Goal: Feedback & Contribution: Contribute content

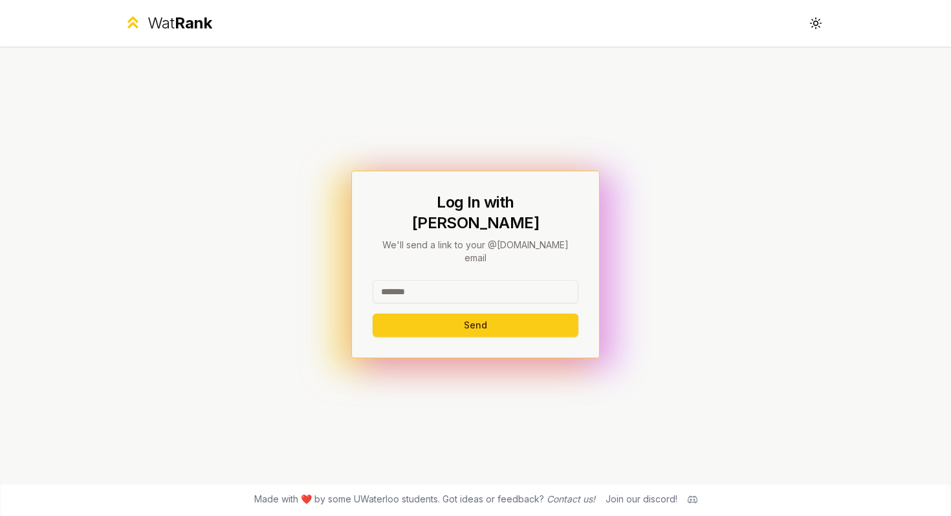
click at [515, 280] on input at bounding box center [476, 291] width 206 height 23
type input "******"
click at [373, 314] on button "Send" at bounding box center [476, 325] width 206 height 23
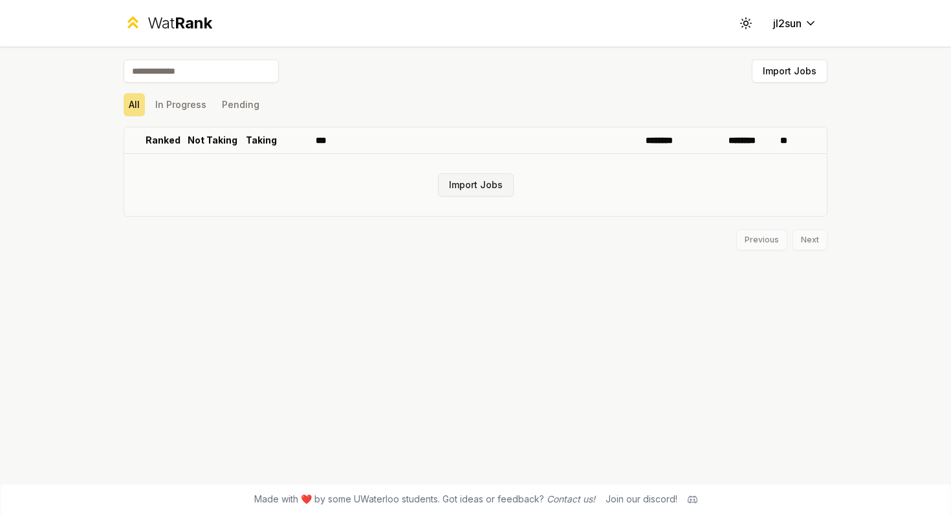
click at [488, 179] on button "Import Jobs" at bounding box center [476, 184] width 76 height 23
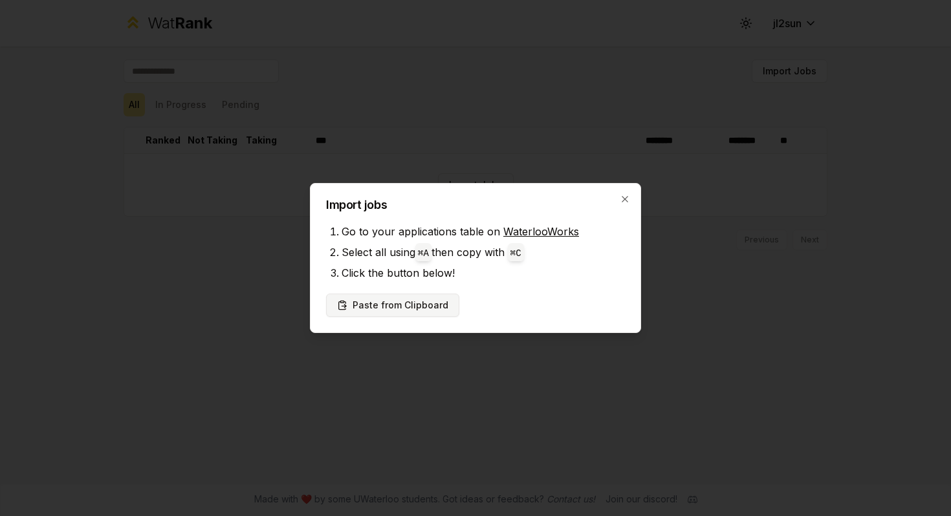
click at [424, 307] on button "Paste from Clipboard" at bounding box center [392, 305] width 133 height 23
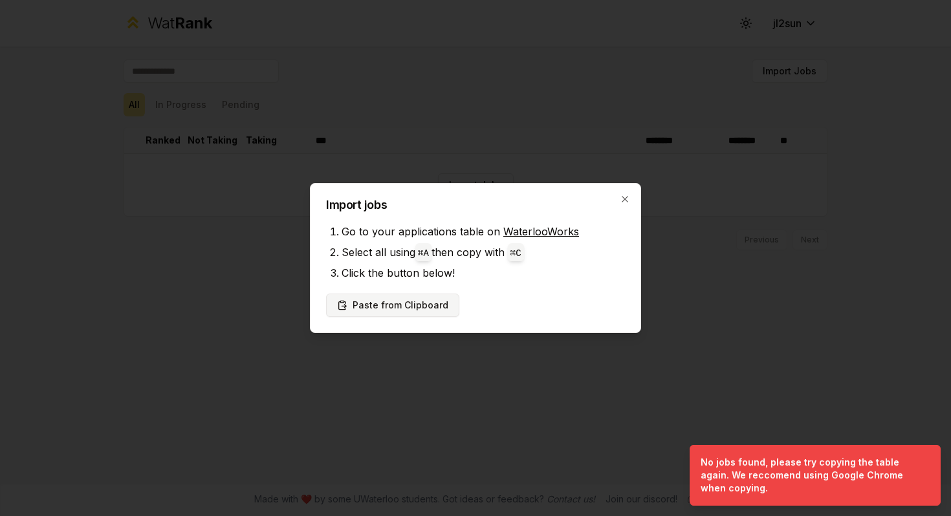
click at [393, 304] on button "Paste from Clipboard" at bounding box center [392, 305] width 133 height 23
click at [427, 310] on button "Paste from Clipboard" at bounding box center [392, 305] width 133 height 23
click at [401, 303] on button "Paste from Clipboard" at bounding box center [392, 305] width 133 height 23
click at [481, 282] on li "Click the button below!" at bounding box center [483, 273] width 283 height 21
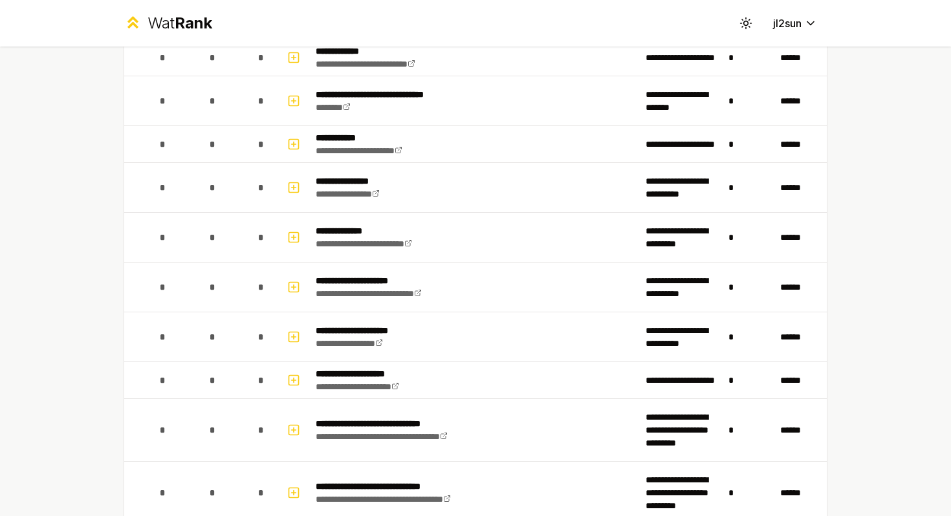
scroll to position [1754, 0]
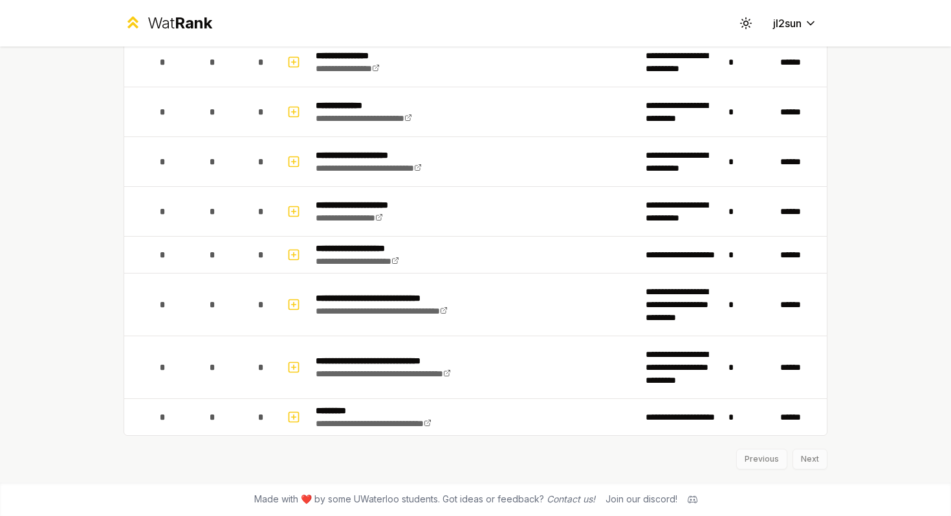
click at [809, 459] on div "Previous Next" at bounding box center [476, 453] width 704 height 34
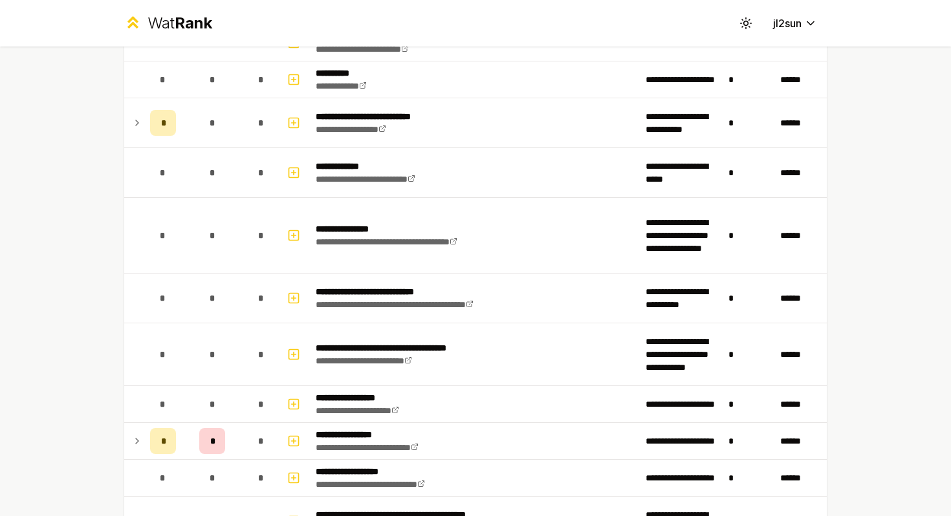
scroll to position [0, 0]
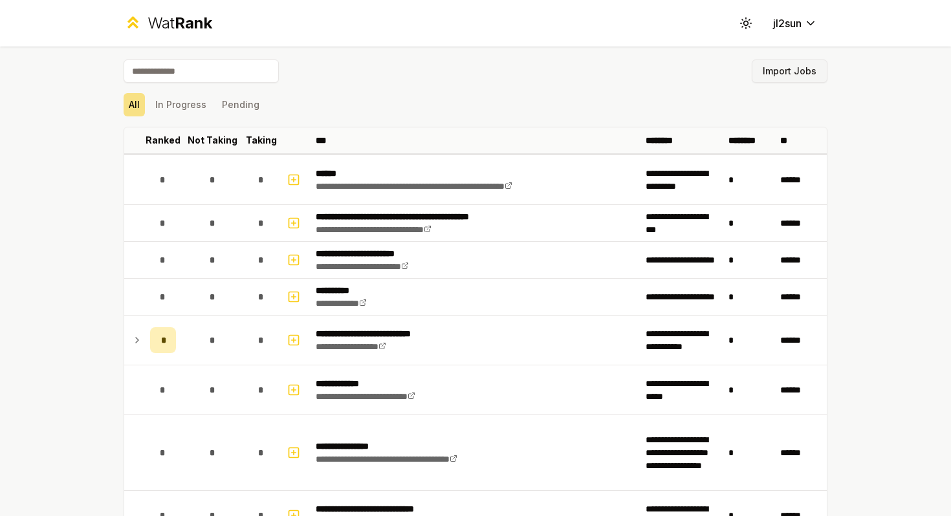
click at [806, 73] on button "Import Jobs" at bounding box center [790, 71] width 76 height 23
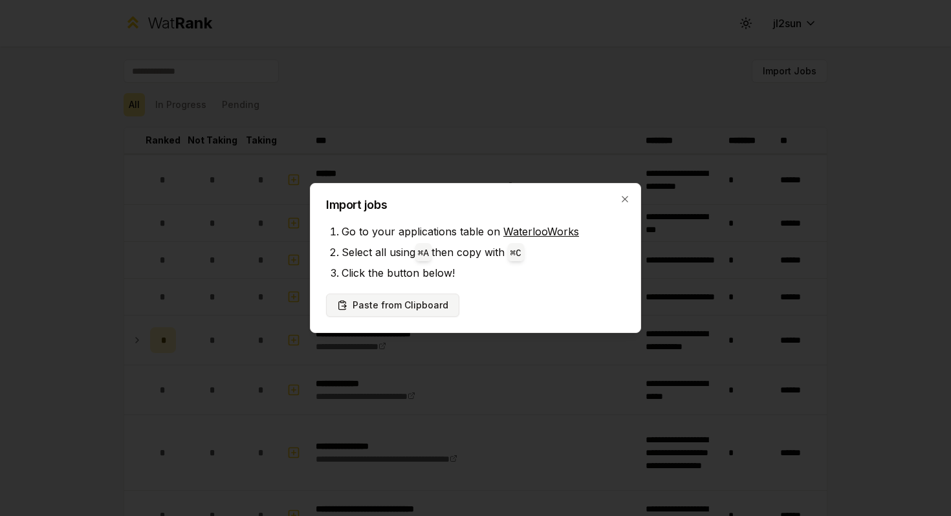
click at [432, 308] on button "Paste from Clipboard" at bounding box center [392, 305] width 133 height 23
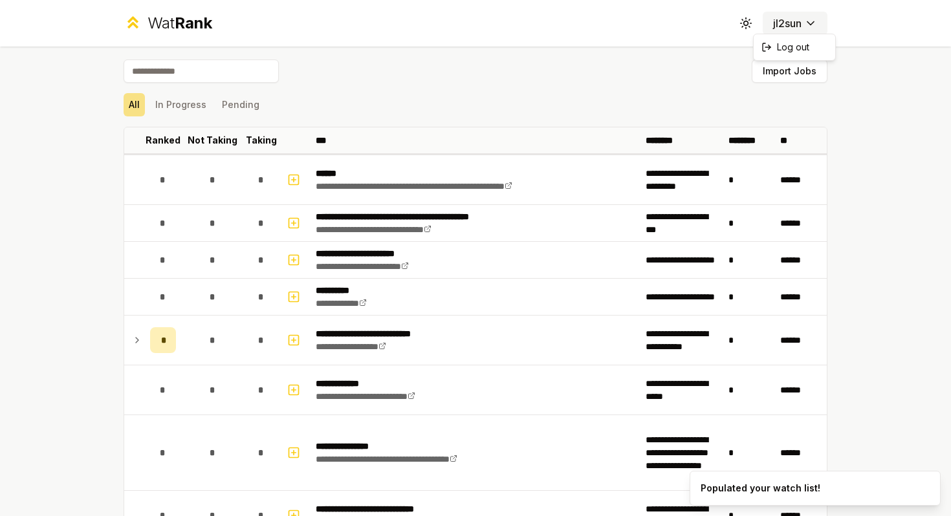
click at [802, 25] on html "**********" at bounding box center [475, 258] width 951 height 516
click at [592, 102] on html "**********" at bounding box center [475, 258] width 951 height 516
click at [221, 73] on input at bounding box center [201, 71] width 155 height 23
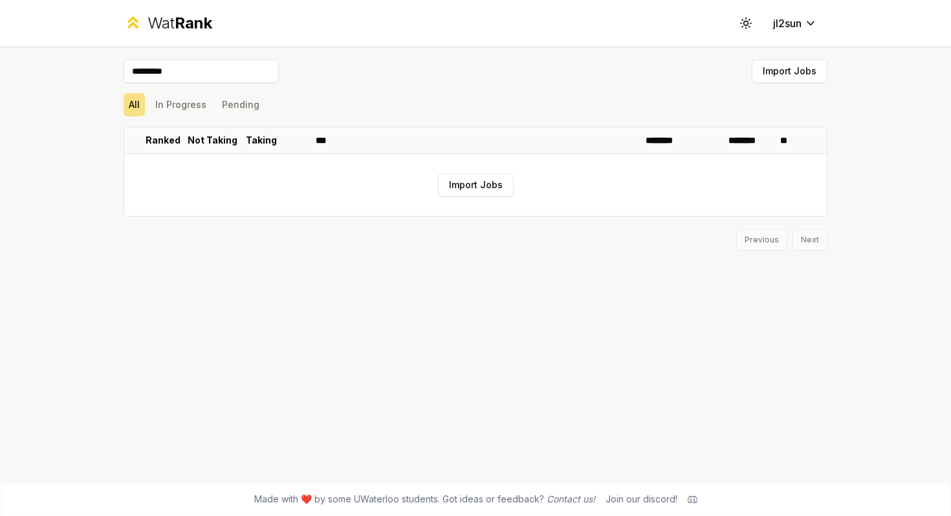
type input "**********"
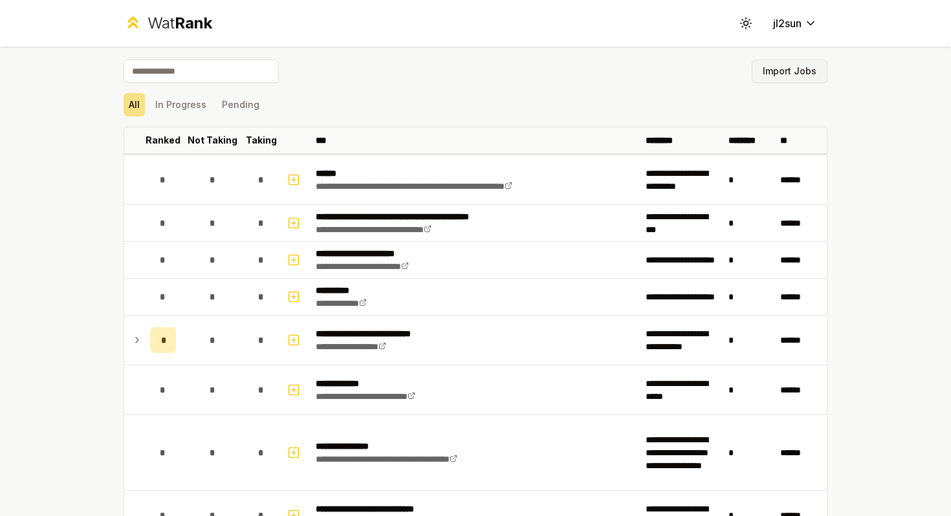
click at [795, 71] on button "Import Jobs" at bounding box center [790, 71] width 76 height 23
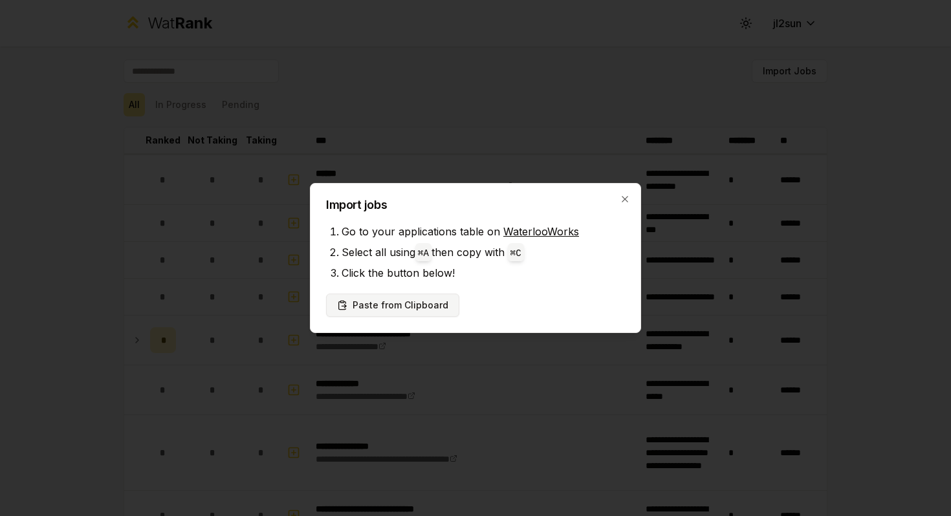
click at [382, 307] on button "Paste from Clipboard" at bounding box center [392, 305] width 133 height 23
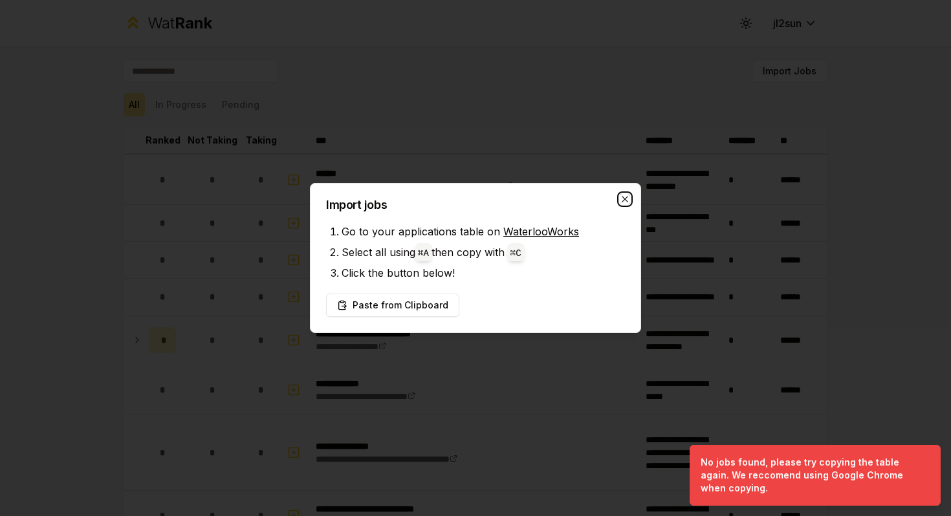
click at [620, 195] on icon "button" at bounding box center [625, 199] width 10 height 10
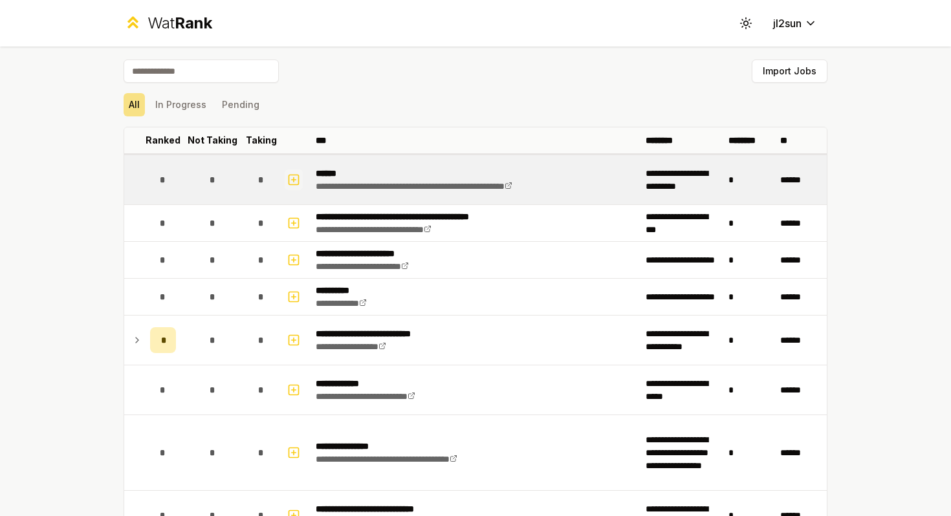
click at [292, 177] on icon "button" at bounding box center [293, 180] width 13 height 16
select select
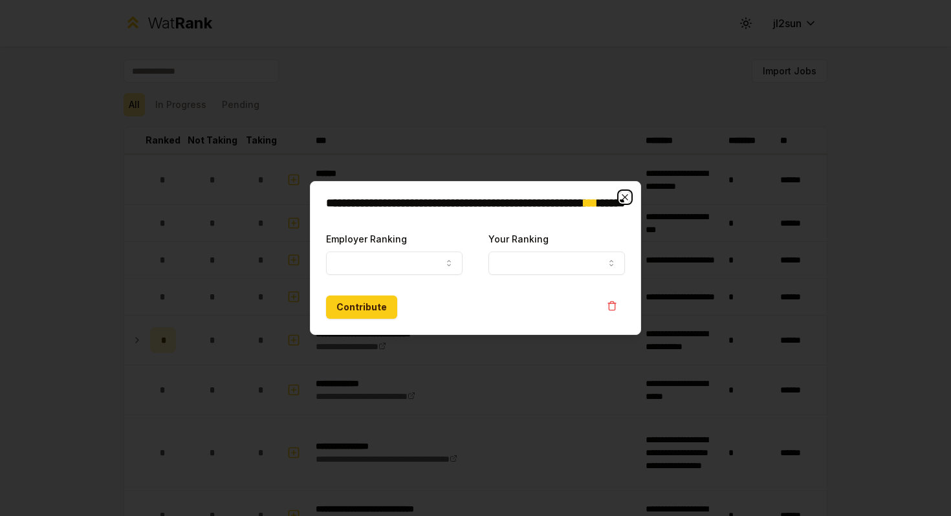
click at [626, 195] on icon "button" at bounding box center [625, 197] width 6 height 6
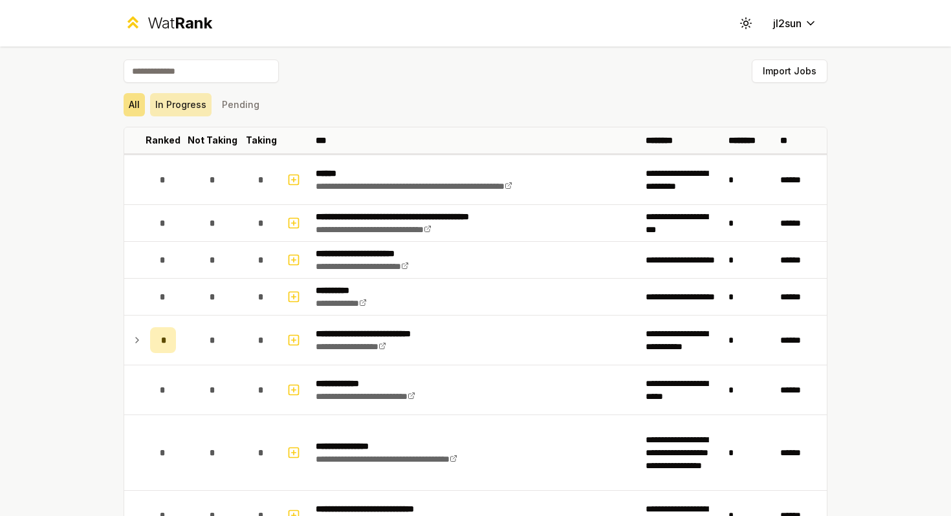
click at [168, 113] on button "In Progress" at bounding box center [180, 104] width 61 height 23
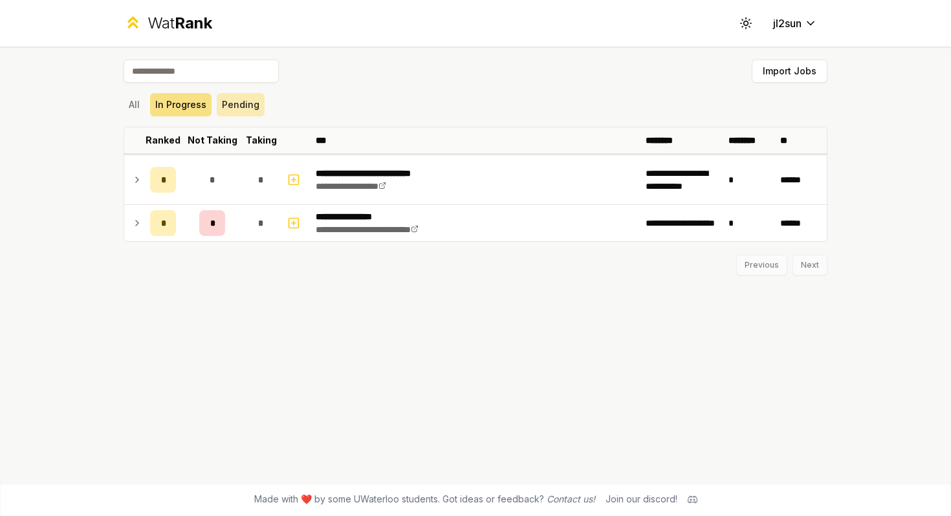
click at [237, 108] on button "Pending" at bounding box center [241, 104] width 48 height 23
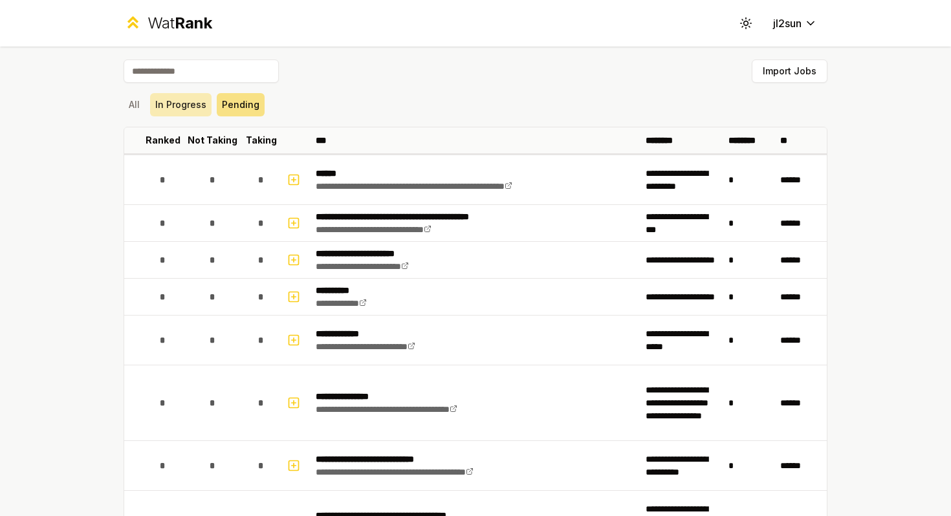
click at [187, 104] on button "In Progress" at bounding box center [180, 104] width 61 height 23
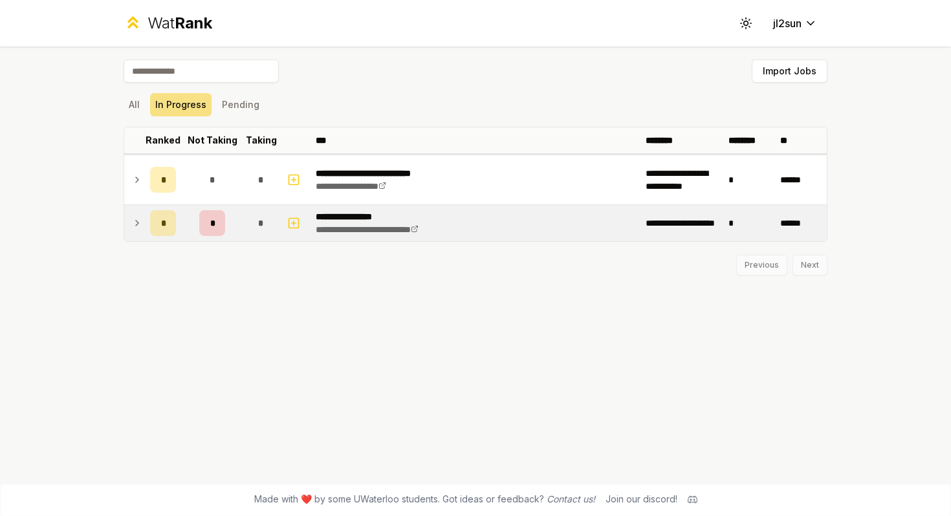
click at [140, 228] on icon at bounding box center [137, 223] width 10 height 16
click at [138, 224] on icon at bounding box center [137, 223] width 5 height 3
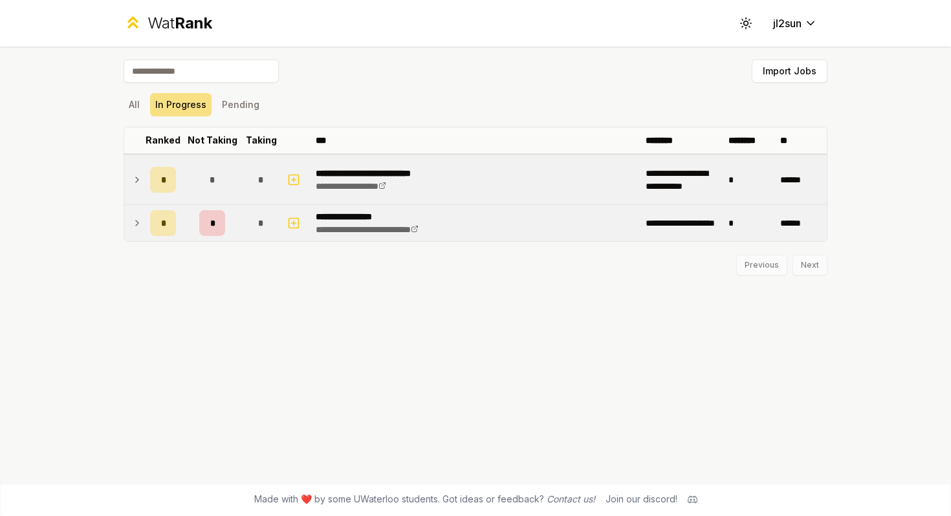
click at [138, 178] on icon at bounding box center [137, 180] width 10 height 16
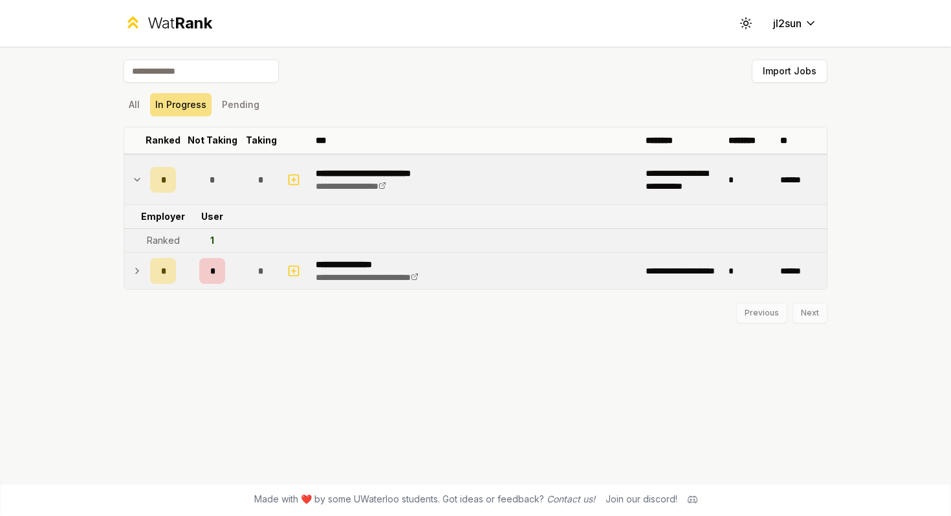
click at [138, 178] on icon at bounding box center [137, 180] width 10 height 16
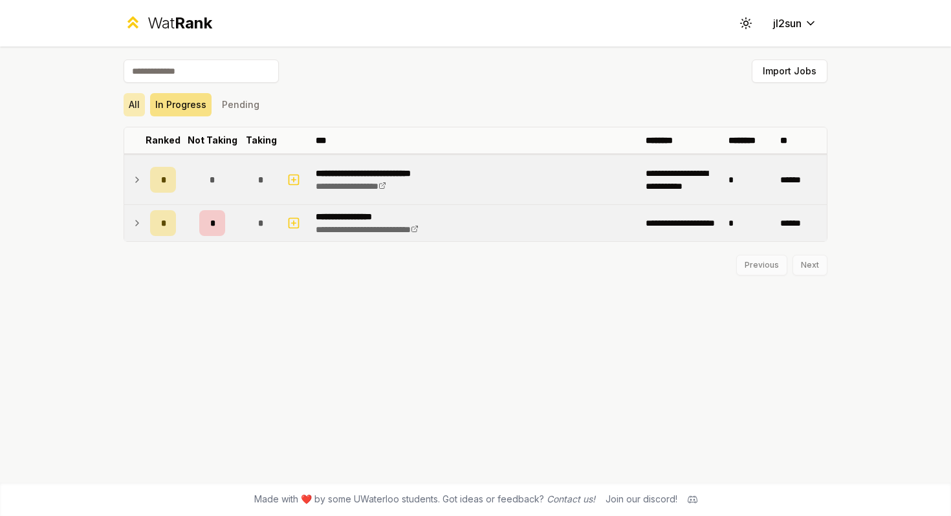
click at [137, 104] on button "All" at bounding box center [134, 104] width 21 height 23
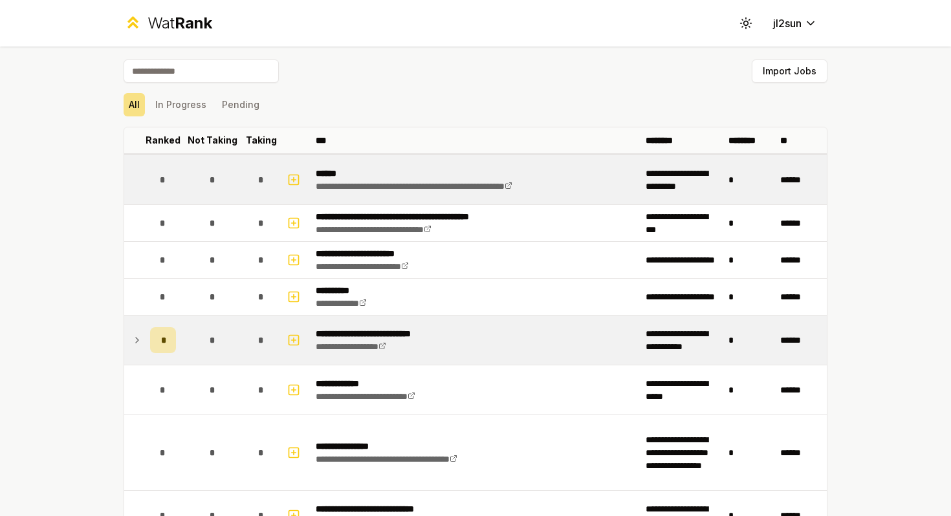
click at [782, 166] on td "******" at bounding box center [801, 179] width 52 height 49
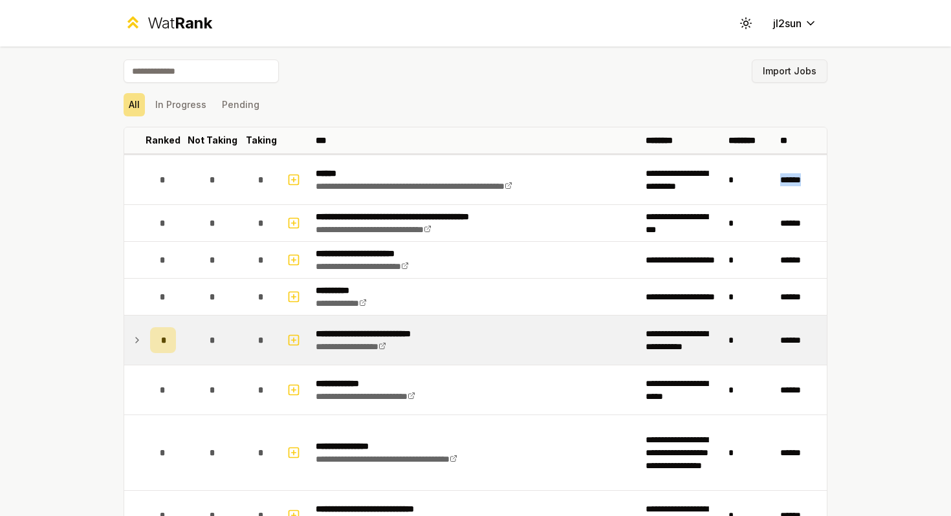
click at [802, 68] on button "Import Jobs" at bounding box center [790, 71] width 76 height 23
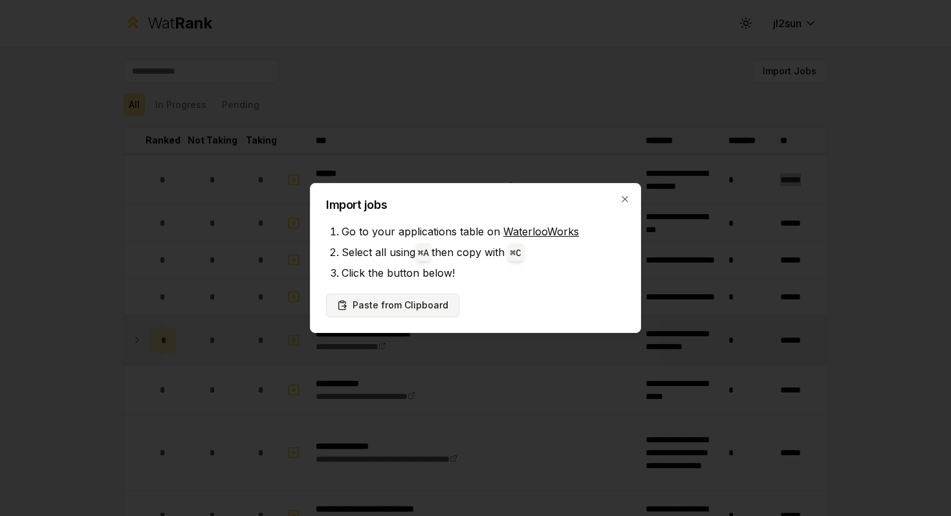
click at [423, 301] on button "Paste from Clipboard" at bounding box center [392, 305] width 133 height 23
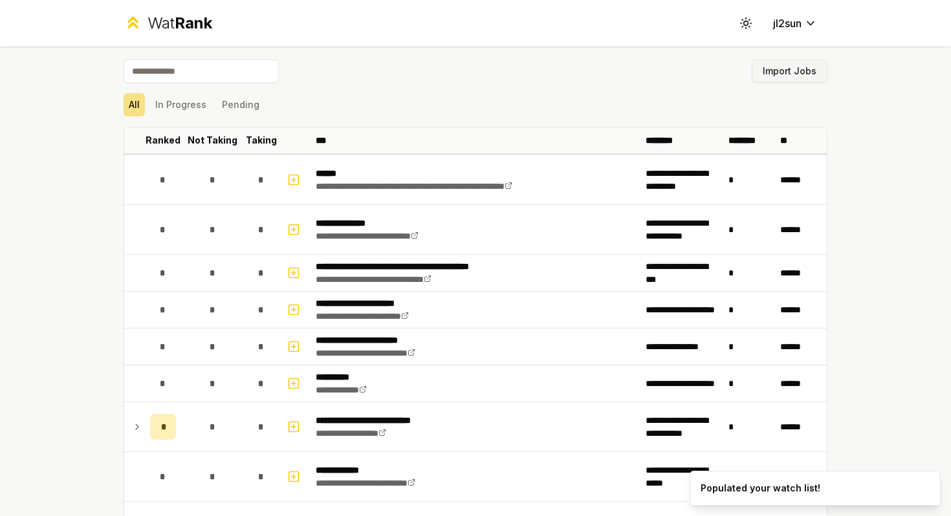
click at [782, 71] on button "Import Jobs" at bounding box center [790, 71] width 76 height 23
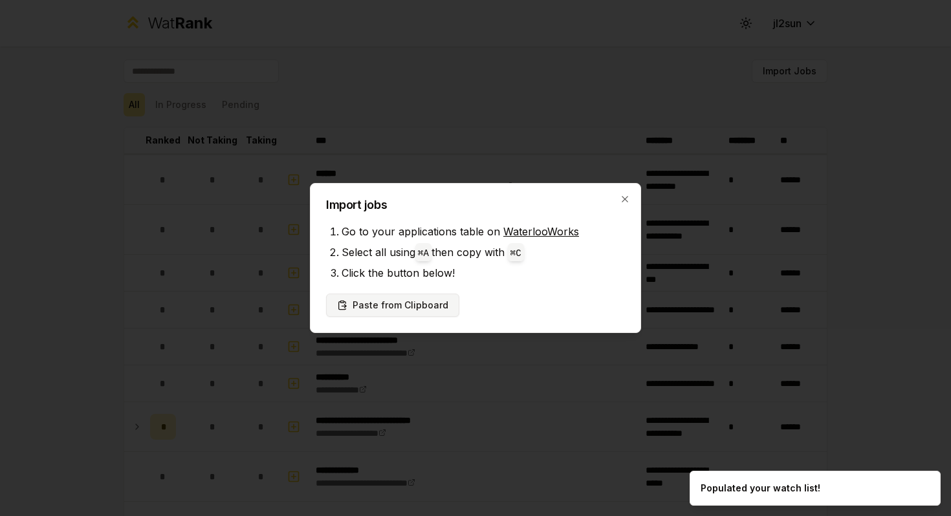
click at [418, 307] on button "Paste from Clipboard" at bounding box center [392, 305] width 133 height 23
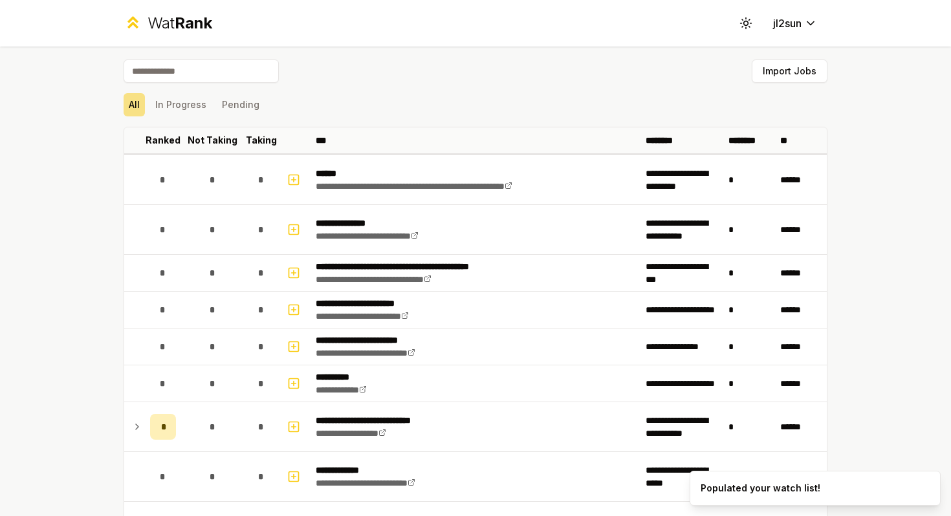
click at [218, 80] on input at bounding box center [201, 71] width 155 height 23
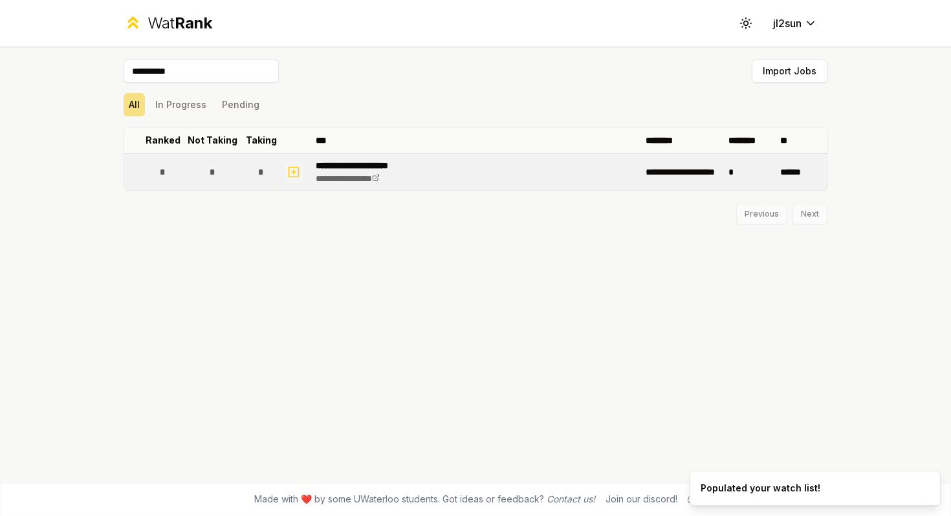
type input "**********"
click at [294, 174] on icon "button" at bounding box center [293, 172] width 13 height 16
select select
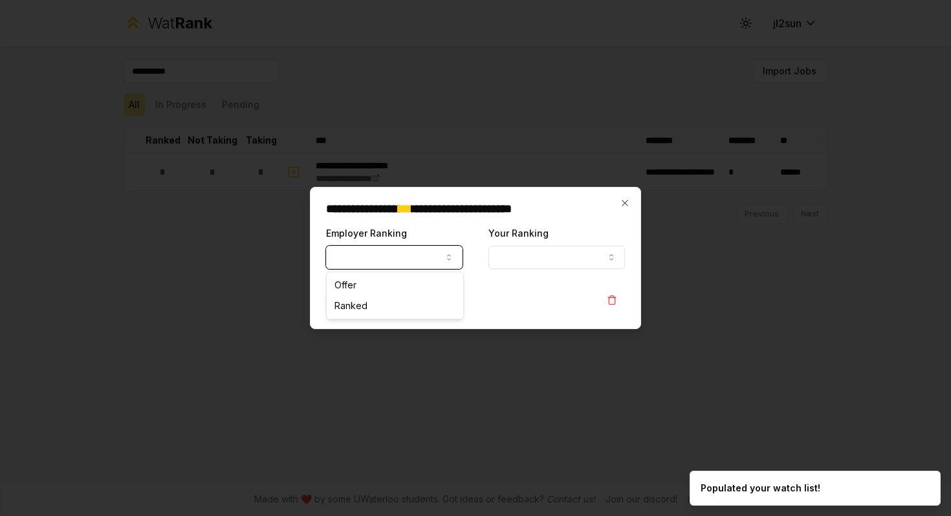
click at [380, 253] on button "Employer Ranking" at bounding box center [394, 257] width 137 height 23
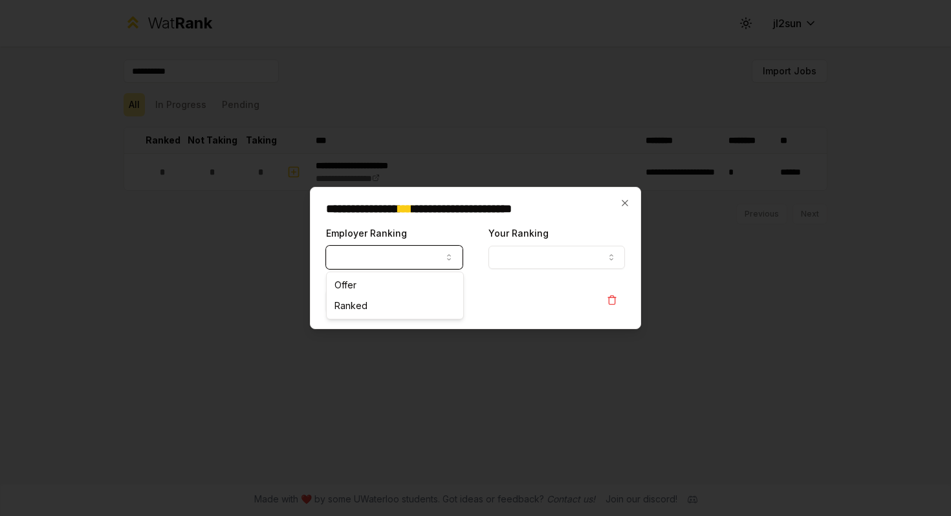
select select "*****"
click at [350, 302] on button "Contribute" at bounding box center [361, 301] width 71 height 23
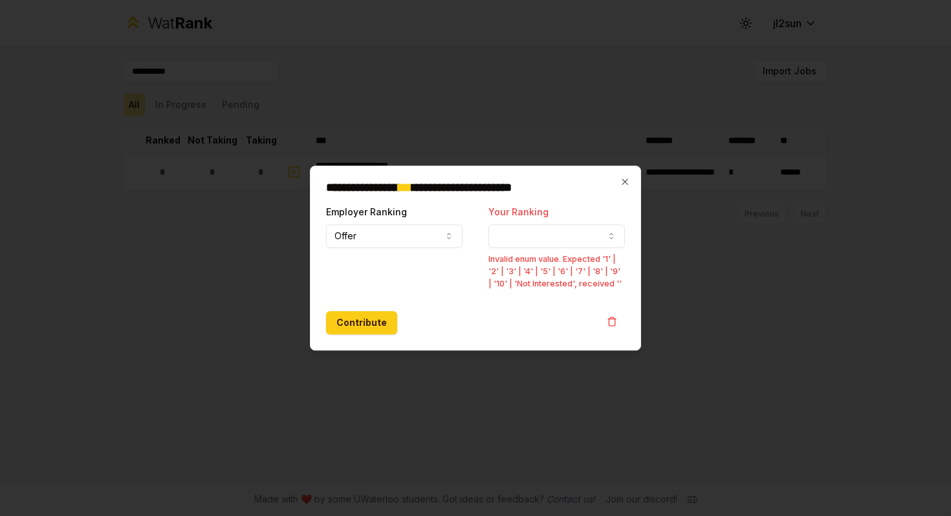
click at [582, 249] on div "**********" at bounding box center [556, 247] width 137 height 87
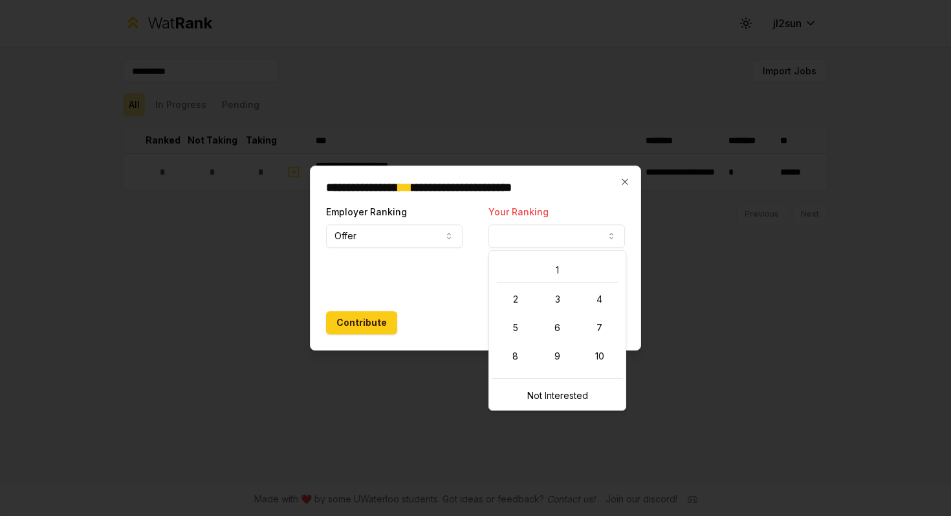
click at [582, 236] on button "Your Ranking" at bounding box center [556, 235] width 137 height 23
select select "*"
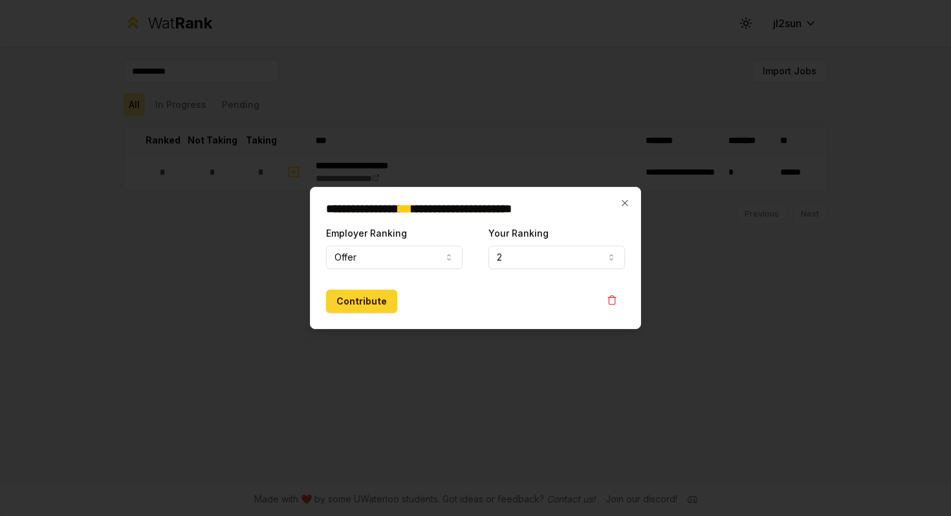
click at [367, 303] on button "Contribute" at bounding box center [361, 301] width 71 height 23
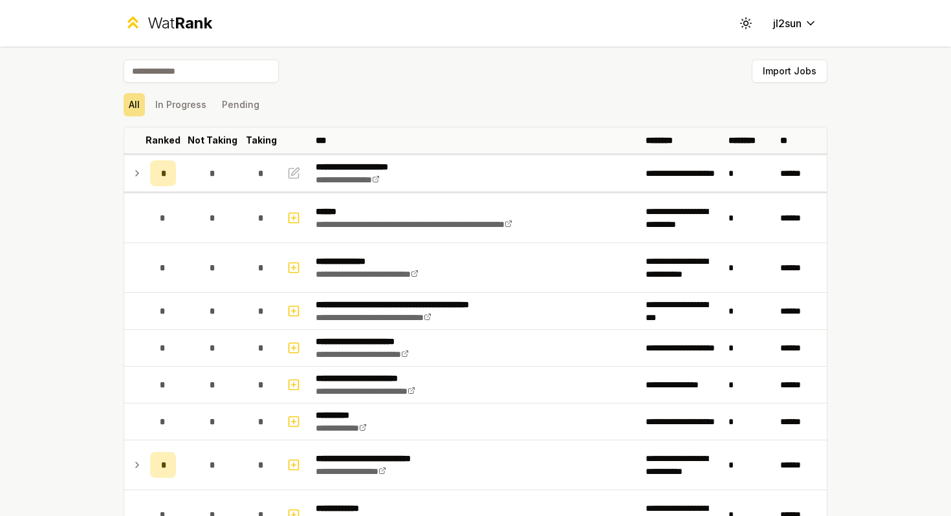
click at [184, 60] on input at bounding box center [201, 71] width 155 height 23
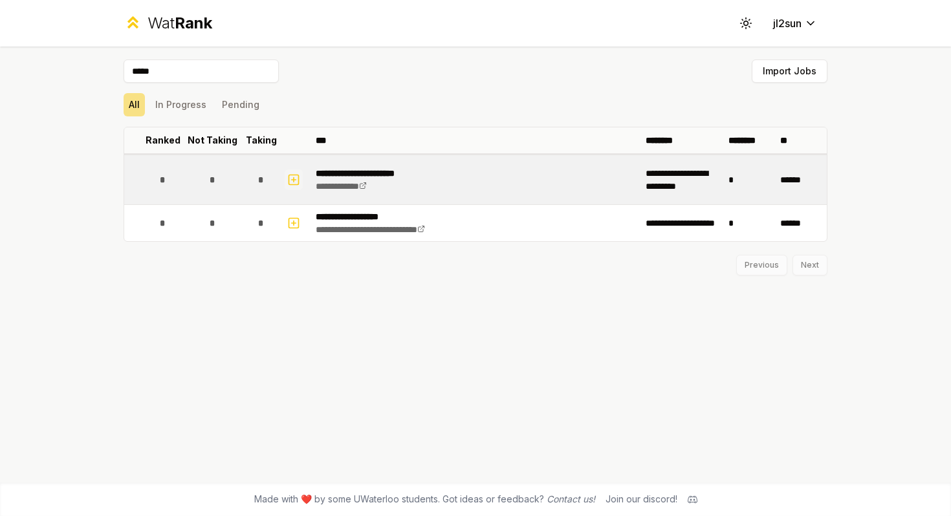
type input "*****"
click at [297, 177] on icon "button" at bounding box center [293, 180] width 13 height 16
select select
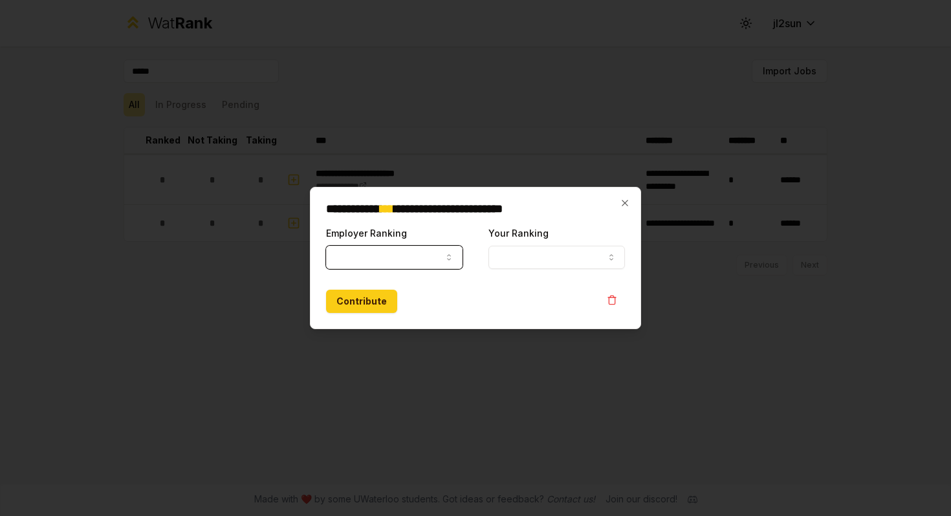
click at [410, 263] on button "Employer Ranking" at bounding box center [394, 257] width 137 height 23
select select "******"
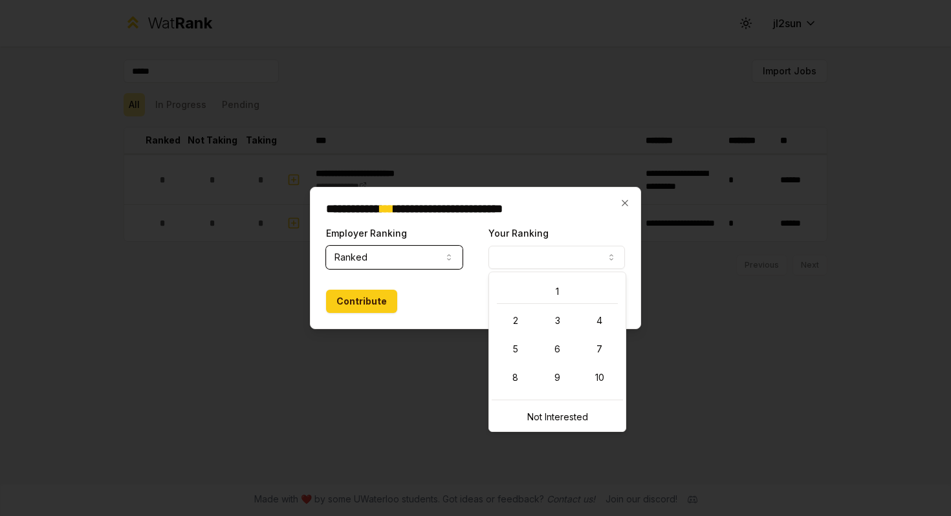
click at [543, 246] on button "Your Ranking" at bounding box center [556, 257] width 137 height 23
select select "*"
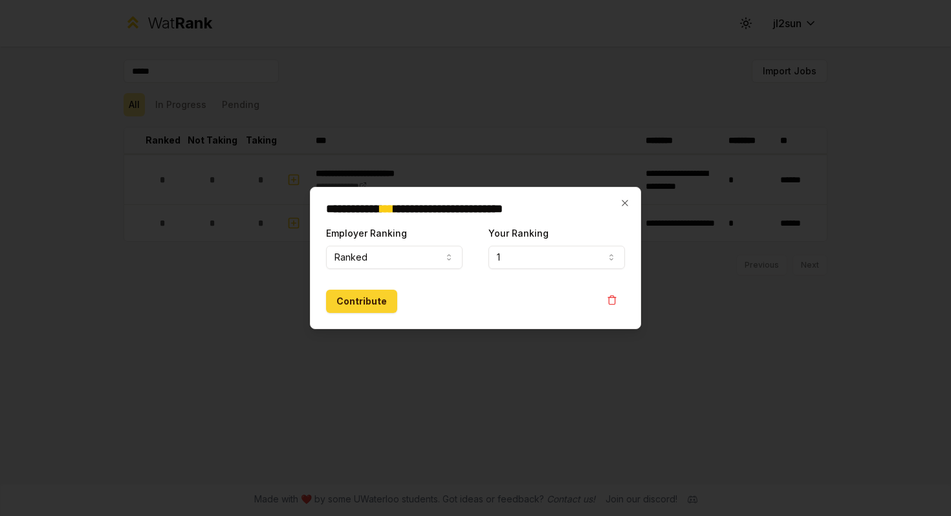
click at [368, 304] on button "Contribute" at bounding box center [361, 301] width 71 height 23
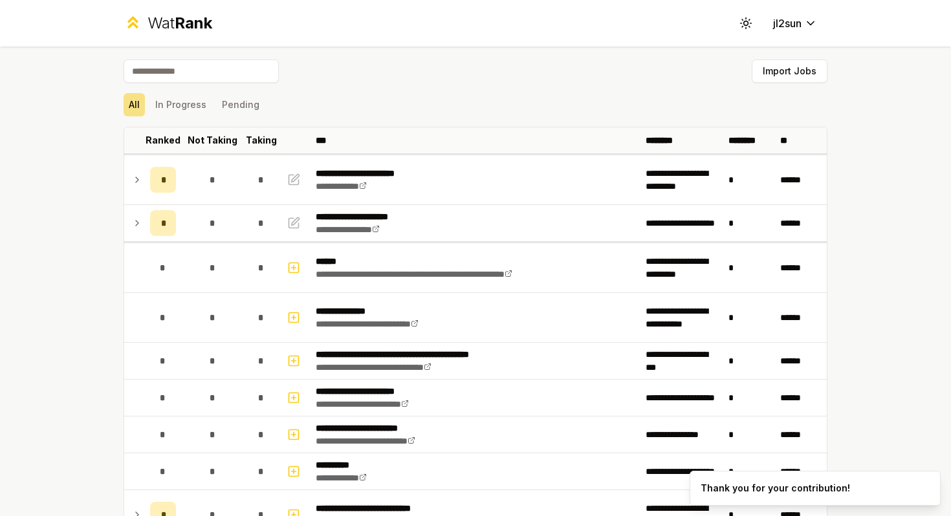
click at [208, 71] on input at bounding box center [201, 71] width 155 height 23
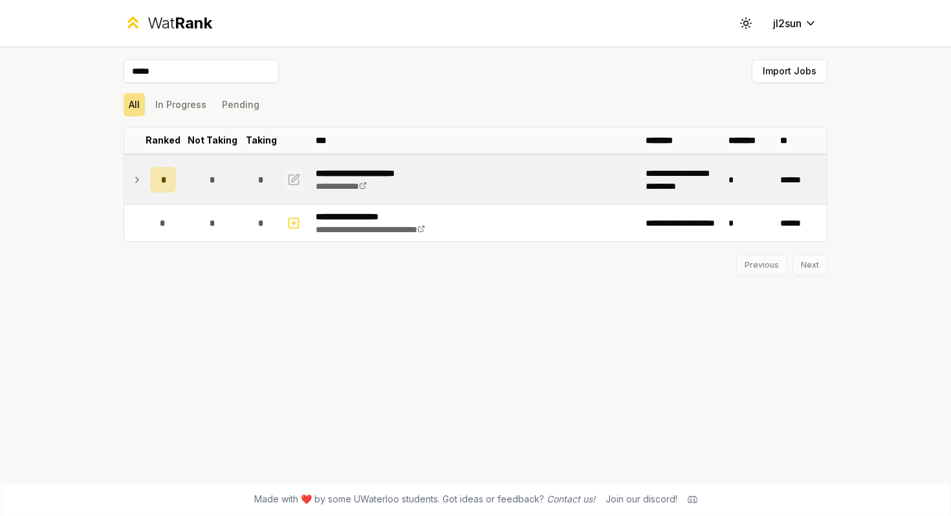
type input "*****"
click at [296, 177] on icon "button" at bounding box center [293, 180] width 13 height 16
select select "******"
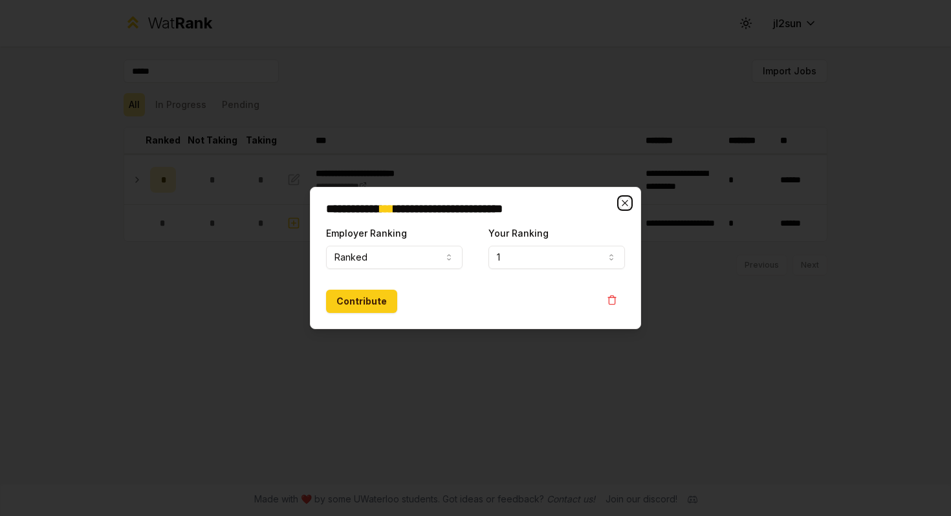
click at [626, 204] on icon "button" at bounding box center [625, 203] width 6 height 6
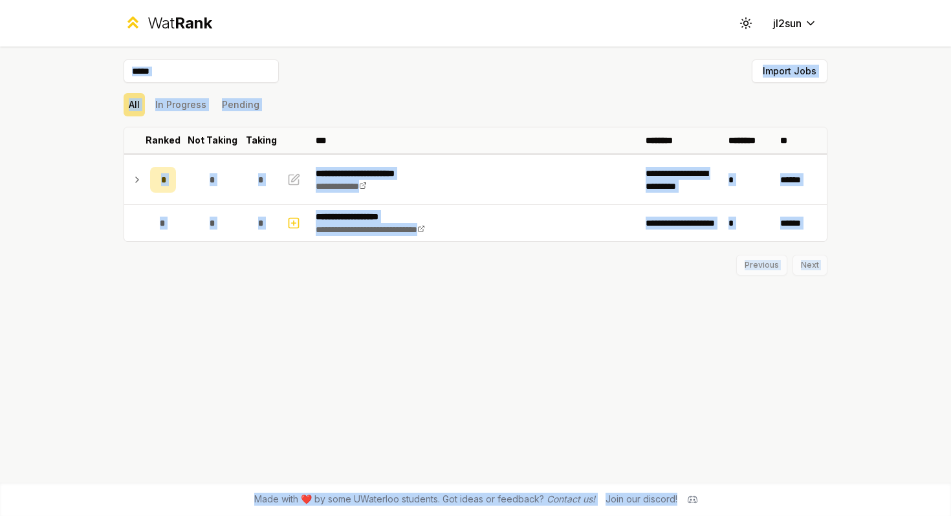
click at [181, 69] on input "*****" at bounding box center [201, 71] width 155 height 23
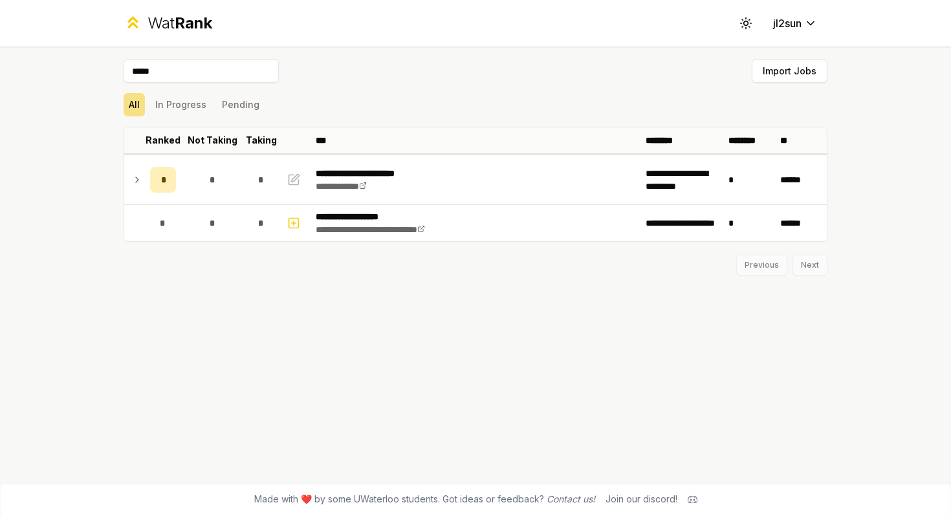
click at [157, 71] on input "*****" at bounding box center [201, 71] width 155 height 23
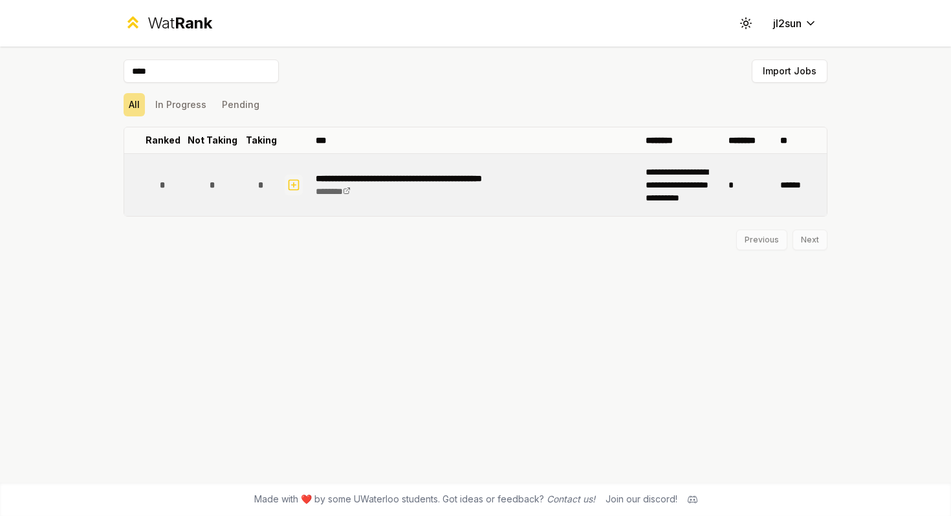
type input "****"
click at [299, 183] on icon "button" at bounding box center [293, 185] width 13 height 16
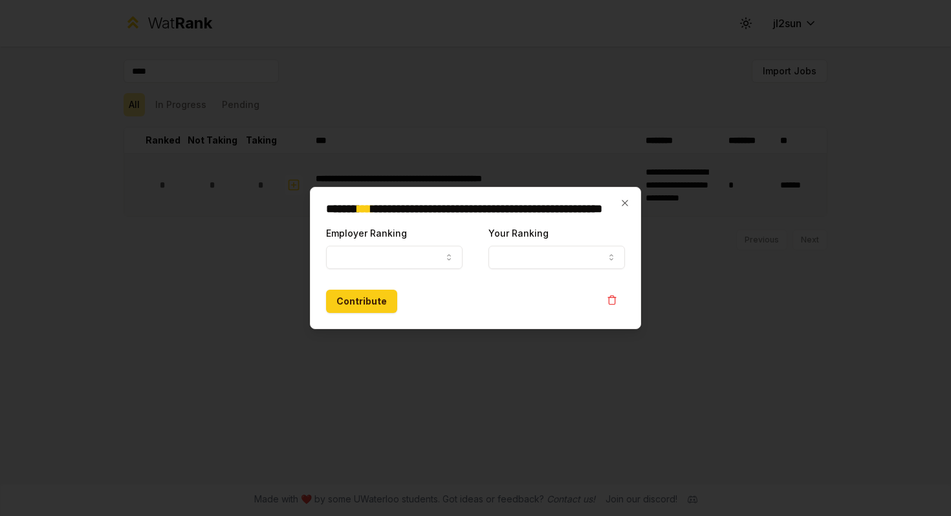
select select
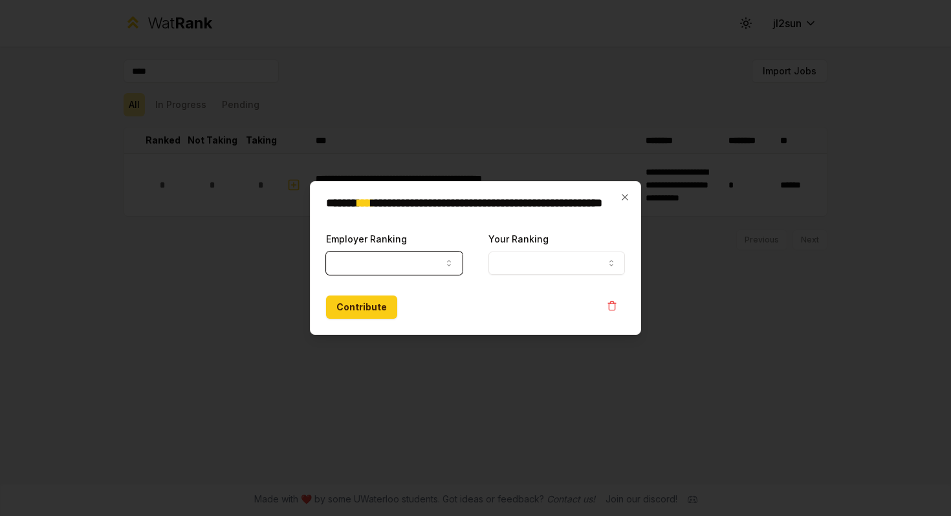
click at [369, 256] on button "Employer Ranking" at bounding box center [394, 263] width 137 height 23
click at [371, 261] on button "Offer" at bounding box center [394, 263] width 137 height 23
select select "******"
click at [523, 262] on button "Your Ranking" at bounding box center [556, 263] width 137 height 23
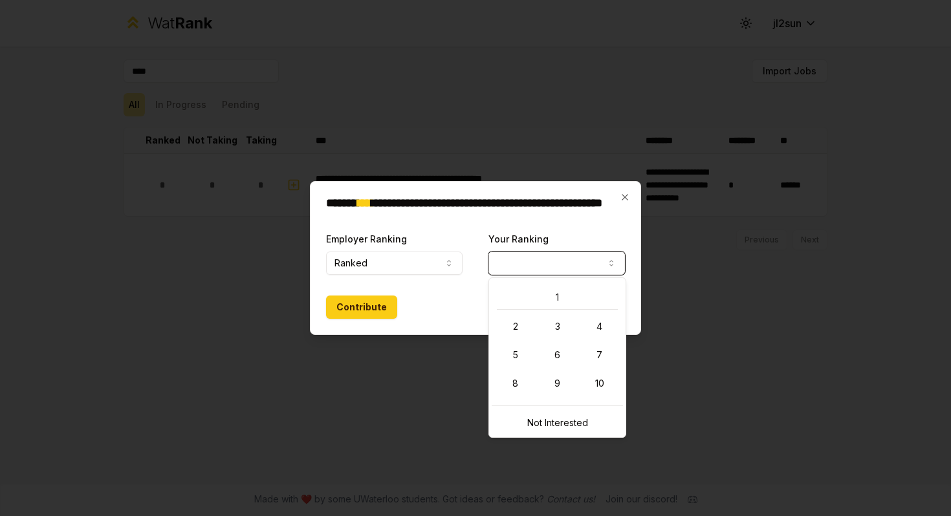
click at [523, 285] on div "1 2 3 4 5 6 7 8 9 10" at bounding box center [557, 341] width 131 height 120
select select "*"
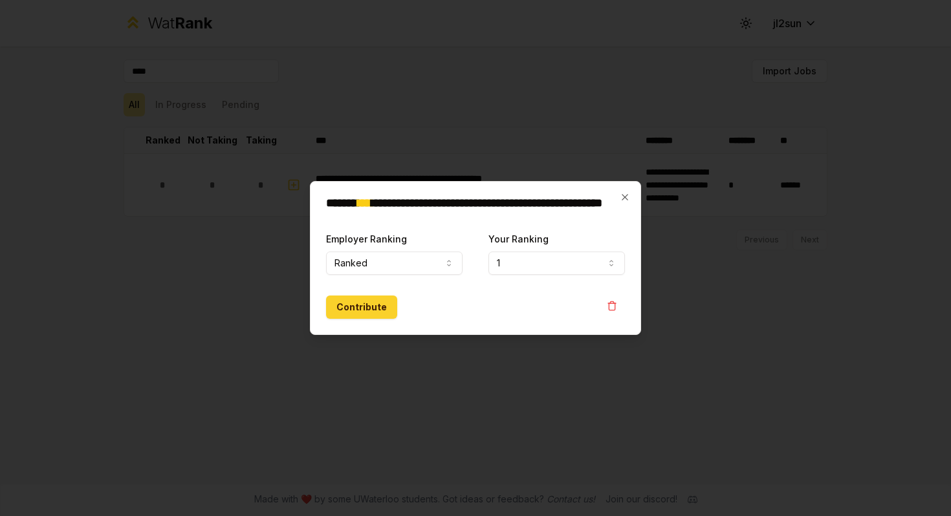
click at [371, 304] on button "Contribute" at bounding box center [361, 307] width 71 height 23
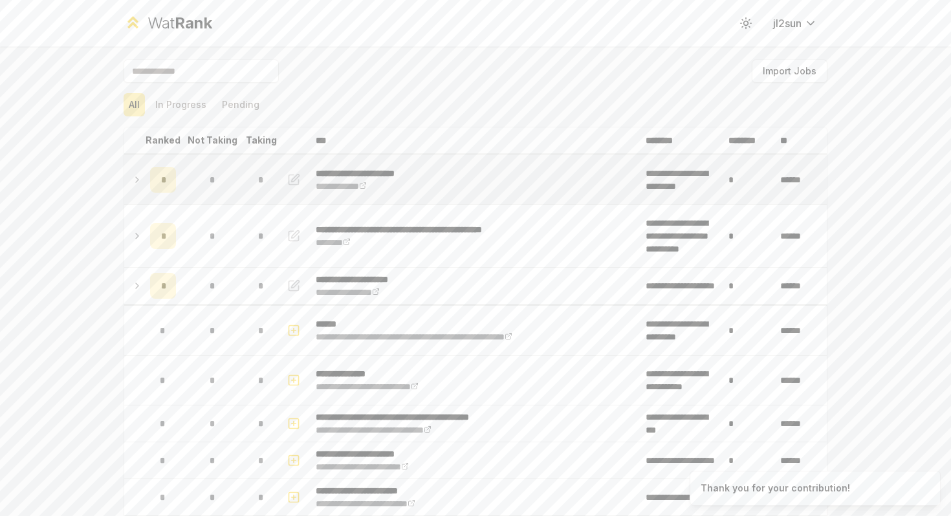
click at [138, 177] on icon at bounding box center [137, 180] width 10 height 16
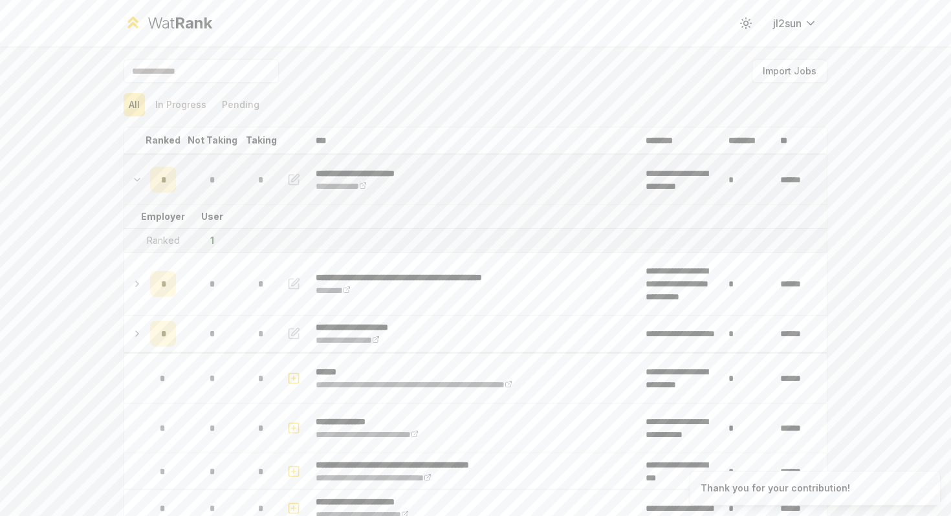
click at [138, 177] on icon at bounding box center [137, 180] width 10 height 16
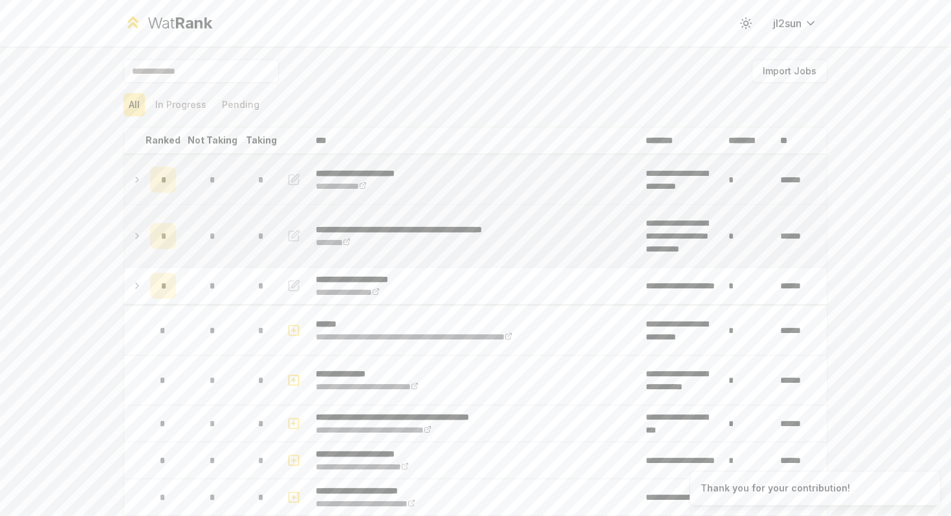
click at [139, 230] on icon at bounding box center [137, 236] width 10 height 16
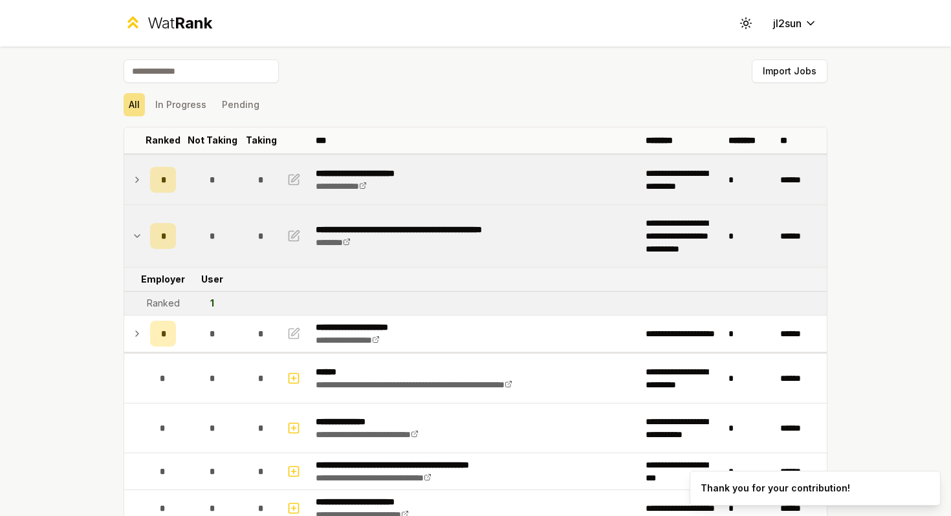
click at [138, 235] on icon at bounding box center [137, 236] width 5 height 3
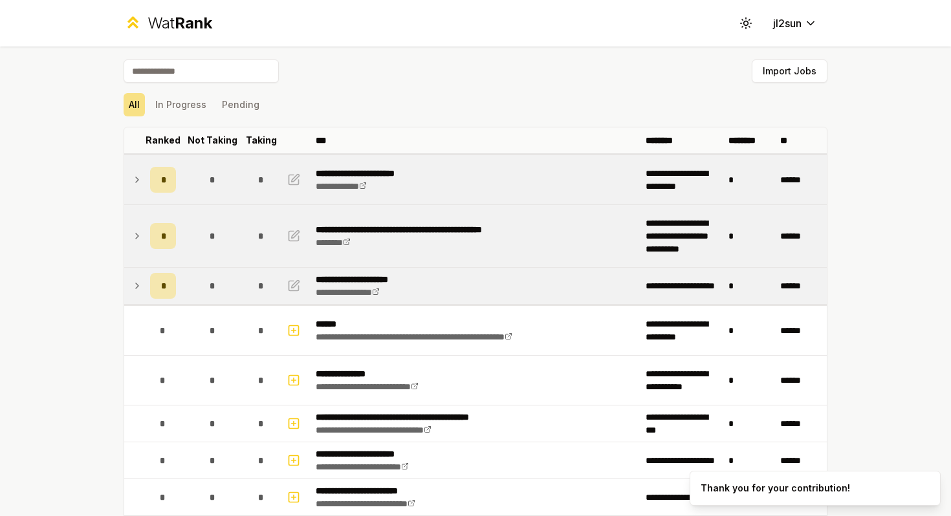
click at [137, 282] on icon at bounding box center [137, 286] width 10 height 16
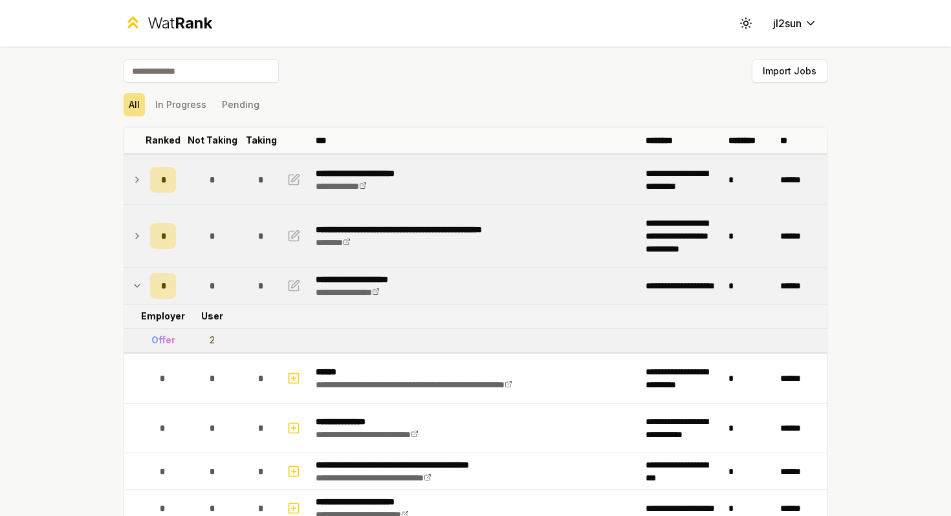
click at [137, 282] on icon at bounding box center [137, 286] width 10 height 16
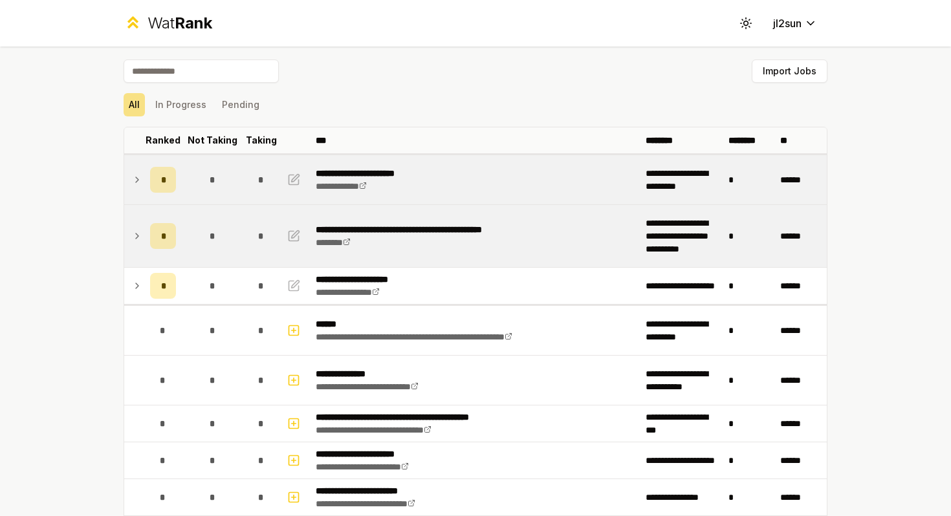
click at [140, 176] on icon at bounding box center [137, 180] width 10 height 16
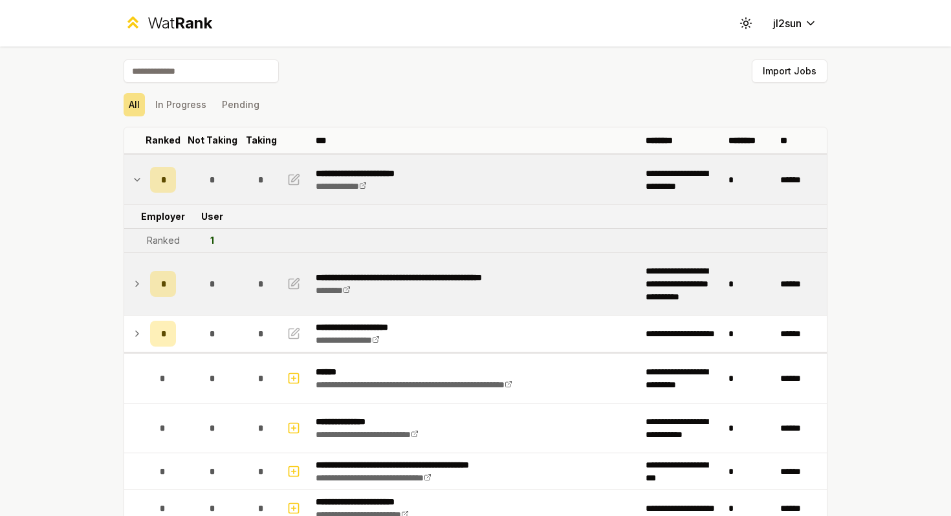
click at [140, 178] on icon at bounding box center [137, 180] width 10 height 16
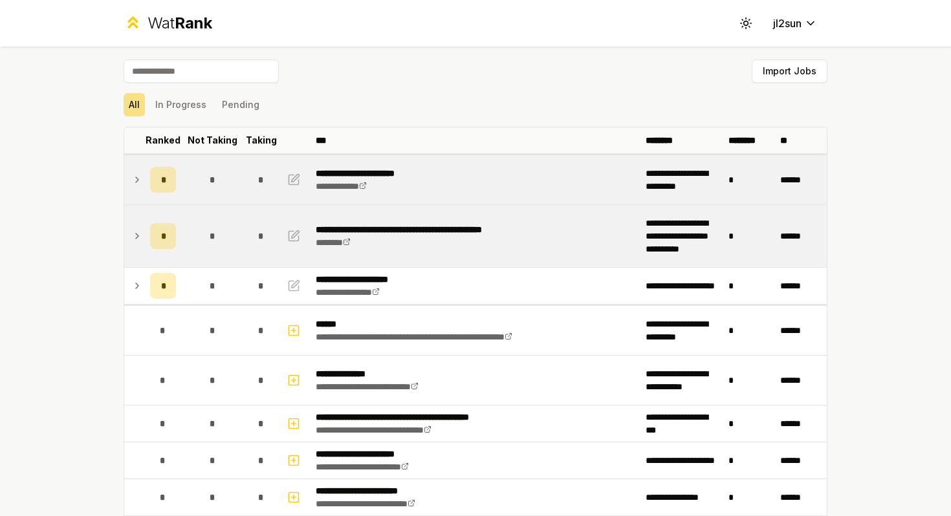
click at [140, 179] on icon at bounding box center [137, 180] width 10 height 16
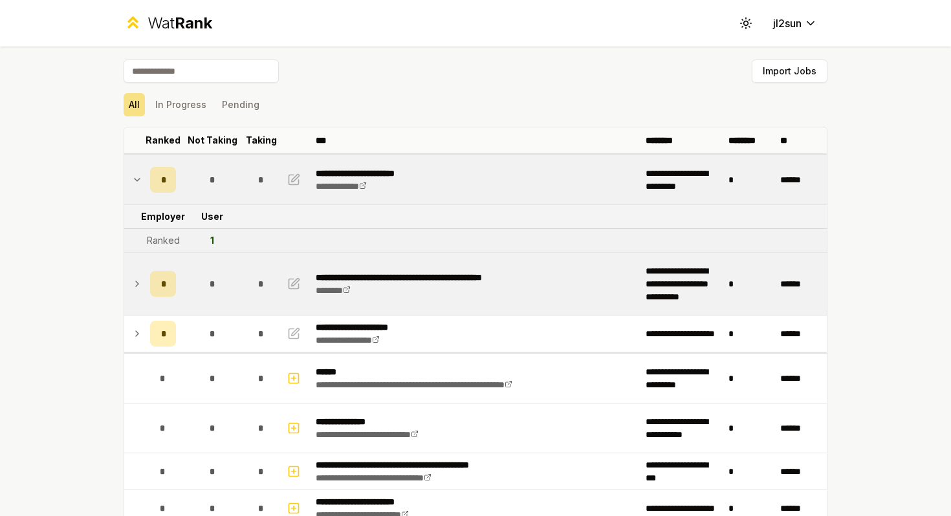
click at [137, 287] on icon at bounding box center [137, 284] width 10 height 16
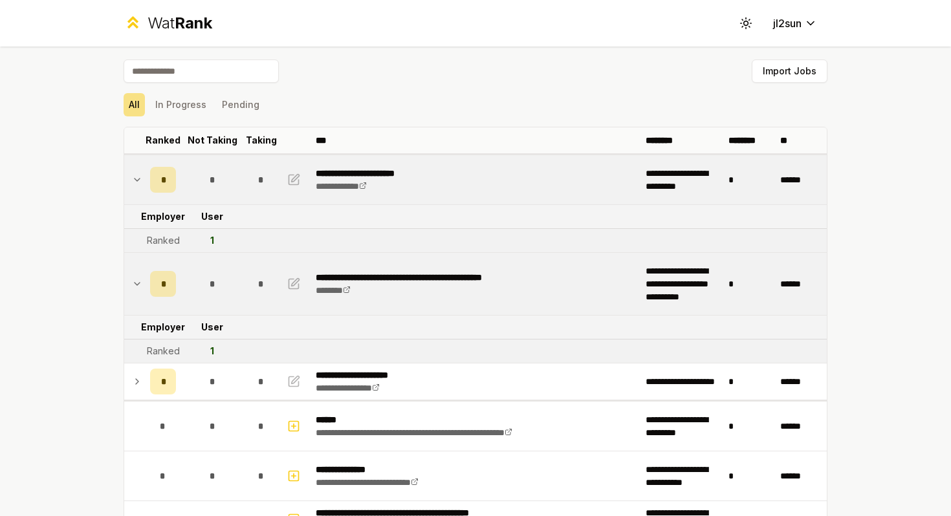
click at [139, 377] on icon at bounding box center [137, 382] width 10 height 16
